Goal: Go to known website: Access a specific website the user already knows

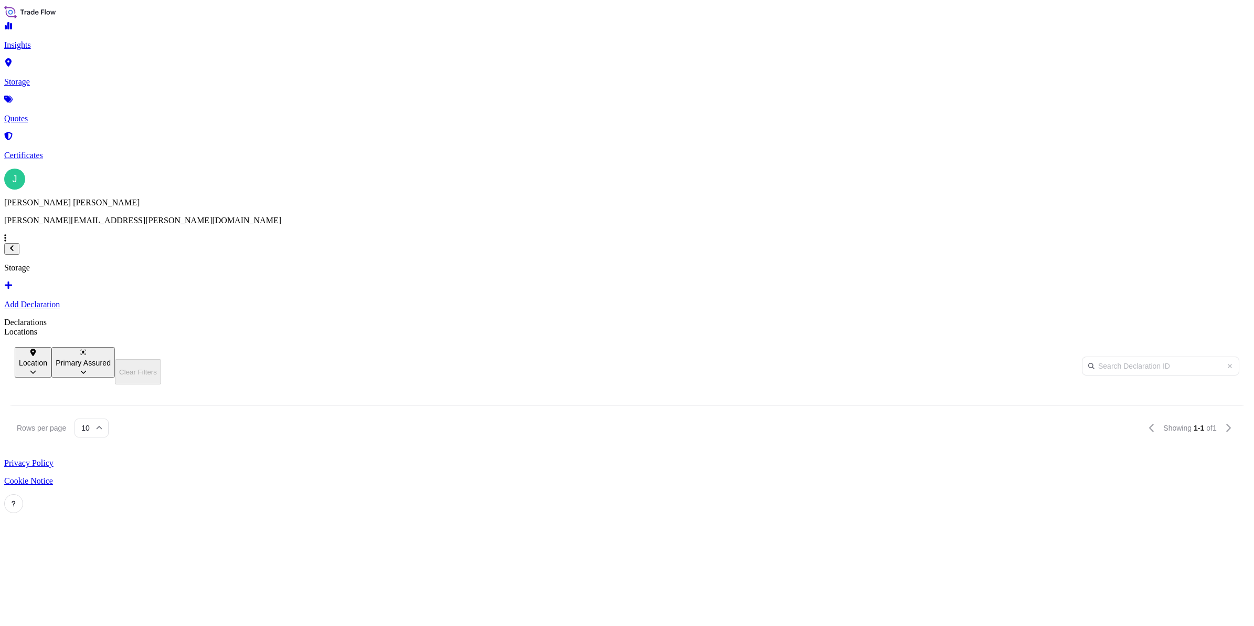
scroll to position [418, 1076]
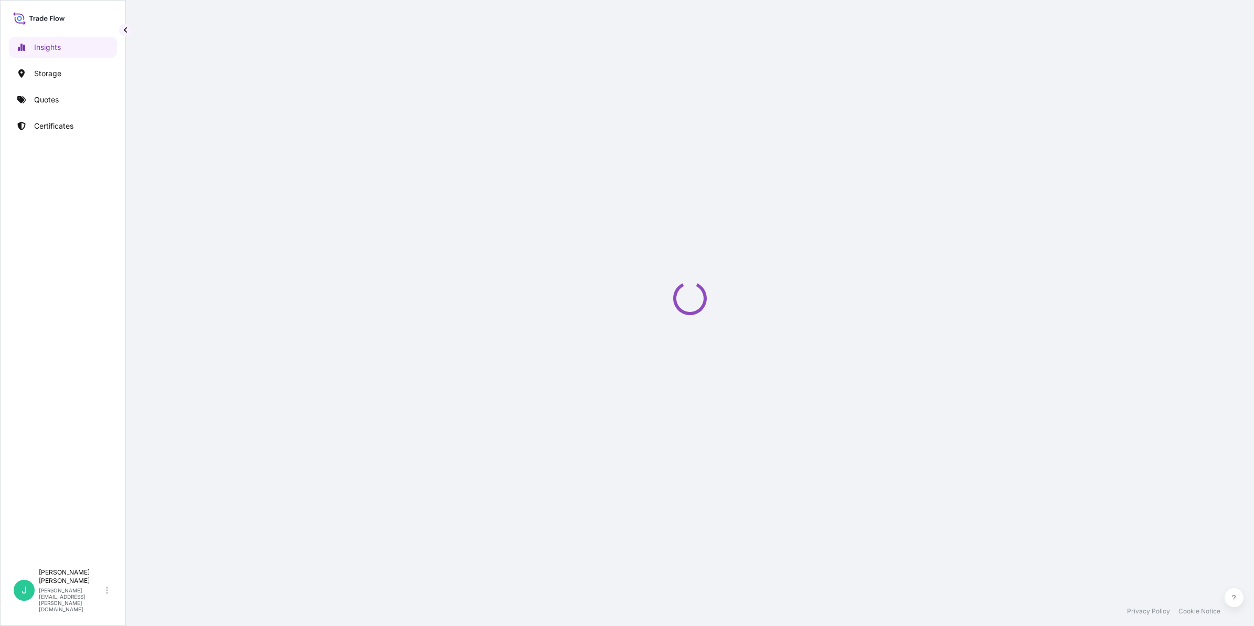
select select "2025"
